Goal: Transaction & Acquisition: Purchase product/service

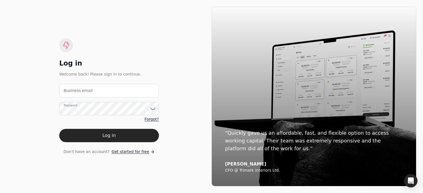
click at [81, 92] on label "Business email" at bounding box center [78, 91] width 29 height 6
click at [81, 92] on email "Business email" at bounding box center [109, 91] width 100 height 14
click at [91, 91] on email "Business email" at bounding box center [109, 91] width 100 height 14
type email "[EMAIL_ADDRESS][DOMAIN_NAME]"
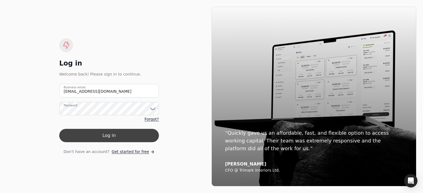
click at [120, 140] on button "Log in" at bounding box center [109, 135] width 100 height 13
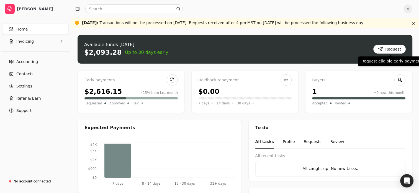
click at [388, 50] on button "Request" at bounding box center [389, 49] width 32 height 9
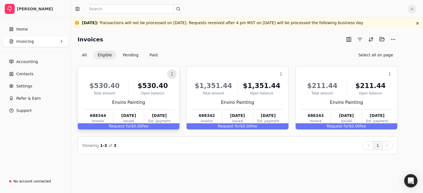
click at [172, 75] on icon at bounding box center [172, 74] width 4 height 4
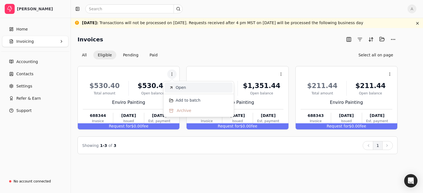
click at [177, 88] on span "Open" at bounding box center [181, 87] width 10 height 6
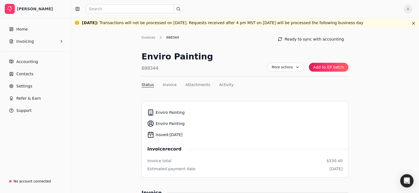
click at [10, 32] on link "Home" at bounding box center [35, 29] width 66 height 11
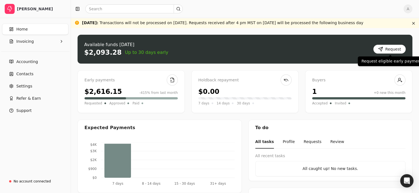
click at [397, 51] on button "Request" at bounding box center [389, 49] width 32 height 9
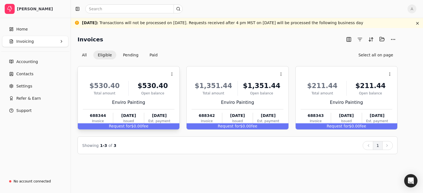
click at [148, 93] on div "Open balance" at bounding box center [152, 93] width 43 height 5
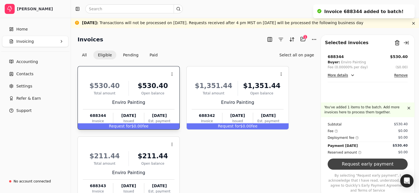
click at [361, 167] on button "Request early payment" at bounding box center [368, 163] width 80 height 11
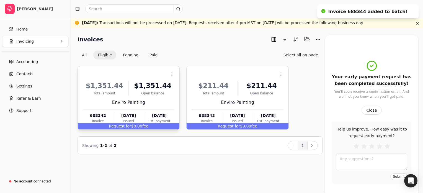
click at [161, 106] on div "$1,351.44 Total amount $1,351.44 Open balance Enviro Painting 688342 Invoice Oc…" at bounding box center [129, 100] width 92 height 47
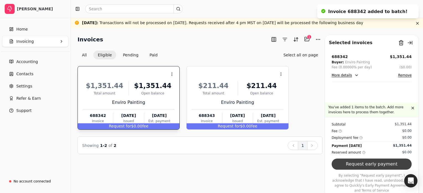
click at [366, 169] on button "Request early payment" at bounding box center [372, 163] width 80 height 11
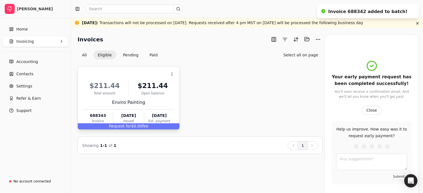
click at [153, 87] on div "$211.44" at bounding box center [152, 86] width 43 height 10
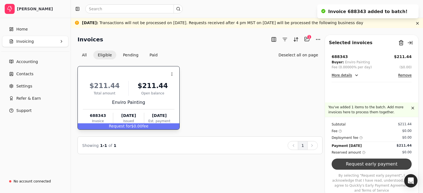
click at [377, 169] on button "Request early payment" at bounding box center [372, 163] width 80 height 11
click at [340, 169] on div "Subtotal $211.44 Fee $0.00 Deployment fee $0.00 Payment today $211.44 Reserved …" at bounding box center [371, 155] width 93 height 76
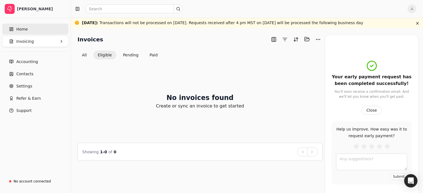
click at [29, 30] on link "Home" at bounding box center [35, 29] width 66 height 11
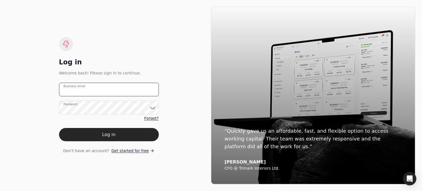
click at [103, 92] on email "Business email" at bounding box center [109, 90] width 100 height 14
type email "[EMAIL_ADDRESS][DOMAIN_NAME]"
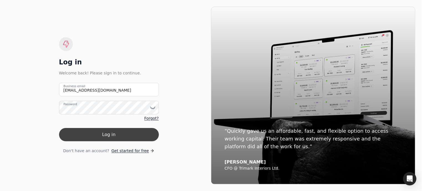
click at [145, 133] on button "Log in" at bounding box center [109, 134] width 100 height 13
click at [126, 133] on button "Log in" at bounding box center [109, 134] width 100 height 13
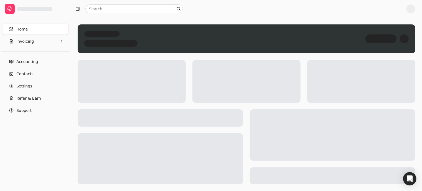
click at [21, 30] on span "Home" at bounding box center [21, 29] width 11 height 6
